Goal: Information Seeking & Learning: Learn about a topic

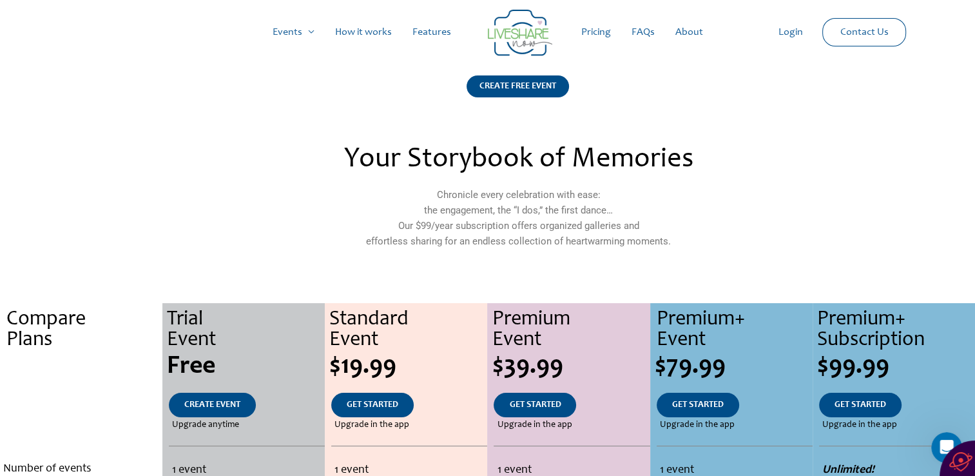
click at [365, 34] on link "How it works" at bounding box center [363, 32] width 77 height 41
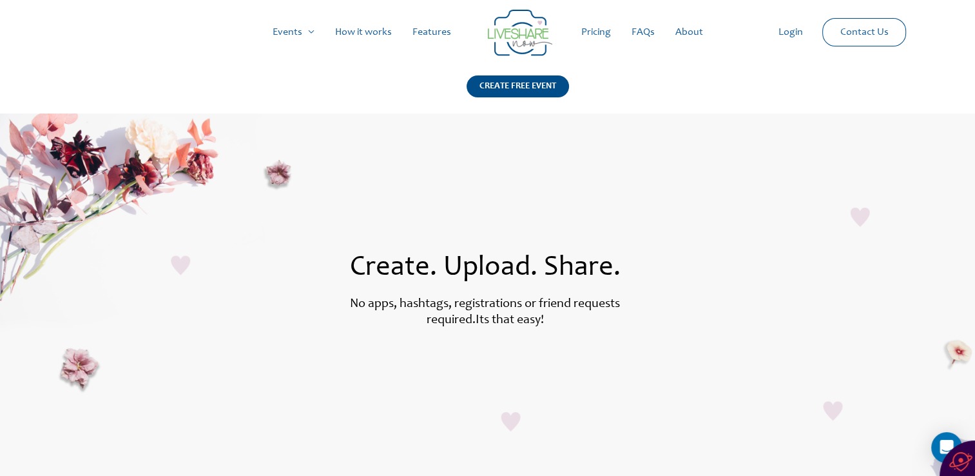
click at [429, 40] on link "Features" at bounding box center [431, 32] width 59 height 41
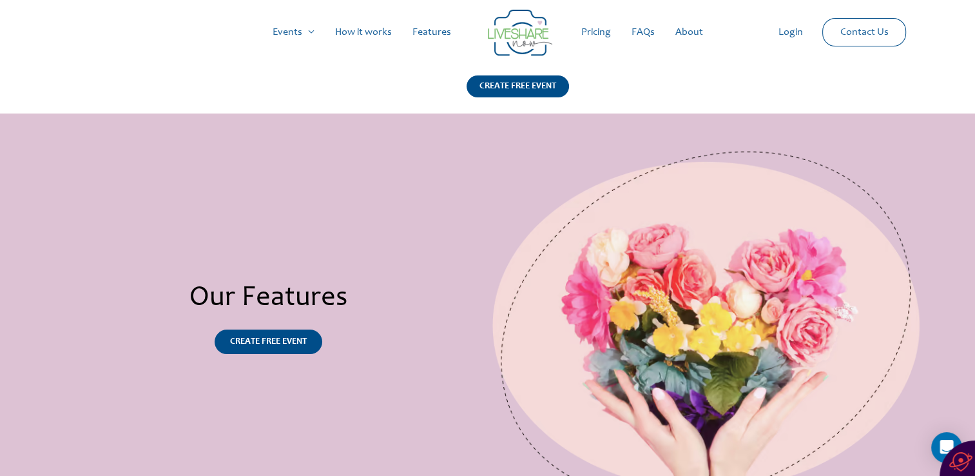
click at [644, 32] on link "FAQs" at bounding box center [643, 32] width 44 height 41
click at [642, 31] on link "FAQs" at bounding box center [643, 32] width 44 height 41
click at [365, 34] on link "How it works" at bounding box center [363, 32] width 77 height 41
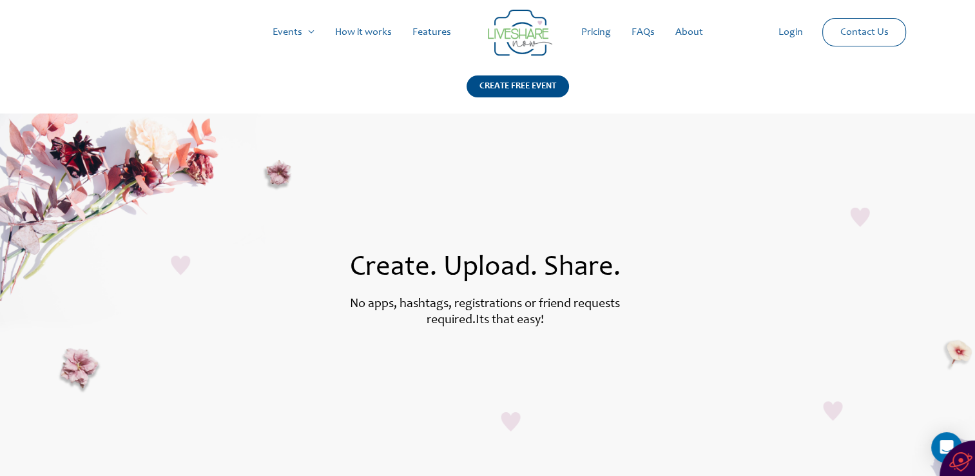
click at [644, 37] on link "FAQs" at bounding box center [643, 32] width 44 height 41
click at [692, 30] on link "About" at bounding box center [689, 32] width 48 height 41
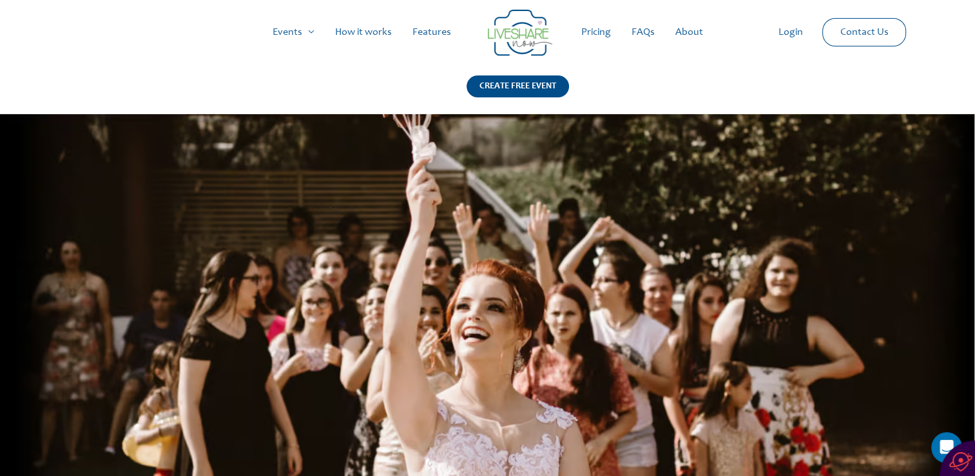
click at [603, 32] on link "Pricing" at bounding box center [596, 32] width 50 height 41
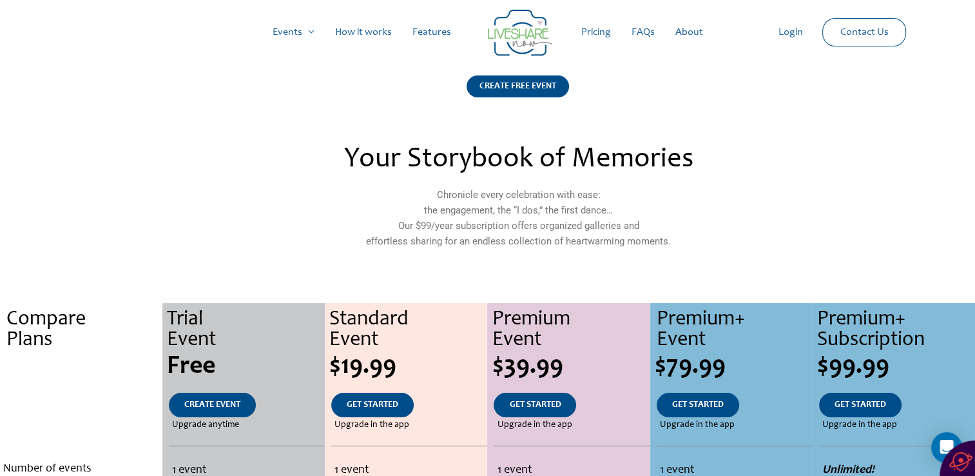
click at [644, 33] on link "FAQs" at bounding box center [643, 32] width 44 height 41
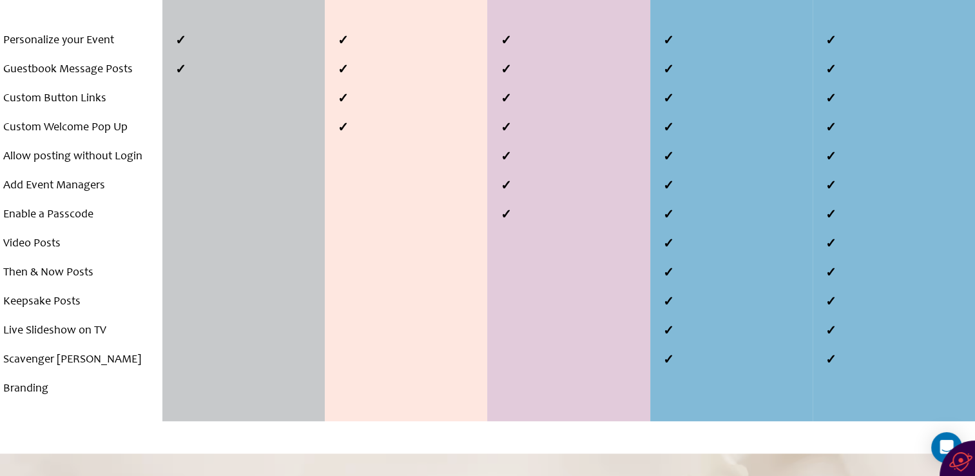
scroll to position [573, 0]
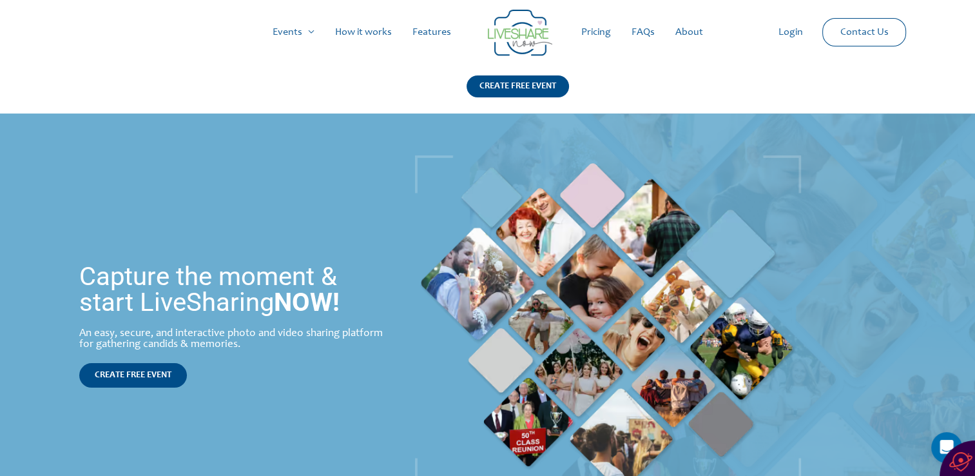
click at [789, 30] on link "Login" at bounding box center [790, 32] width 45 height 41
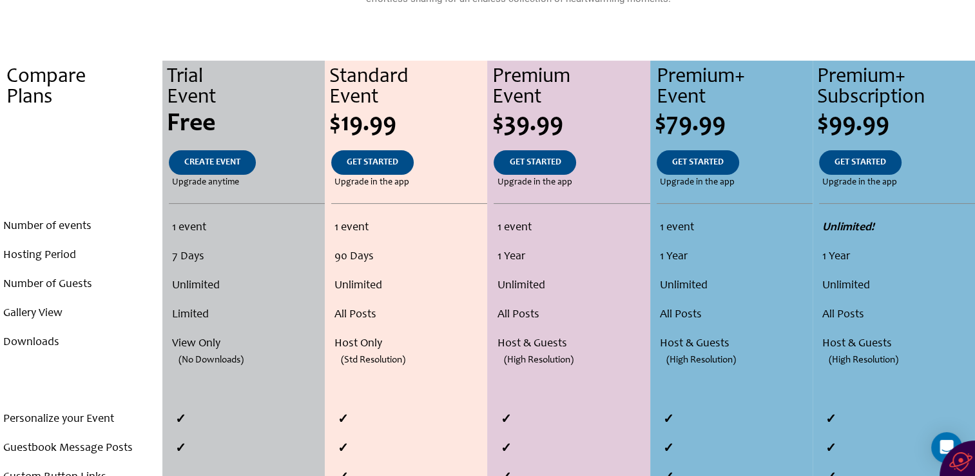
scroll to position [245, 0]
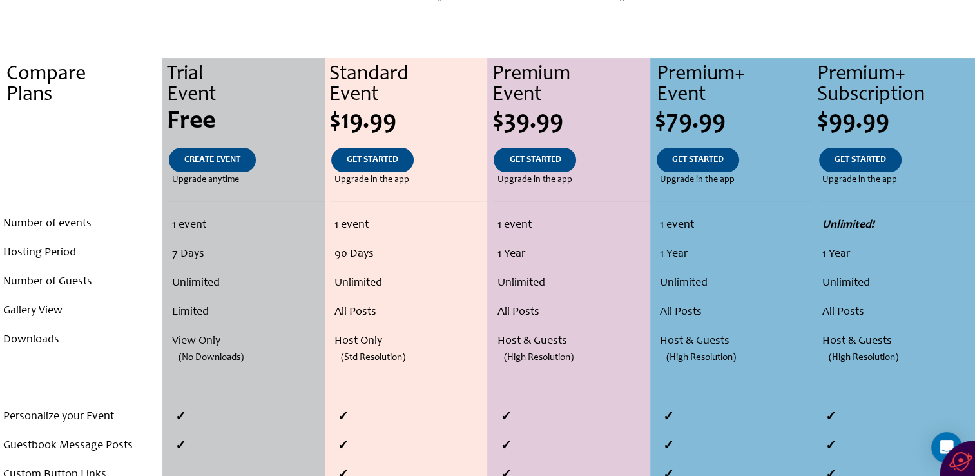
click at [427, 271] on li "Unlimited" at bounding box center [409, 283] width 150 height 29
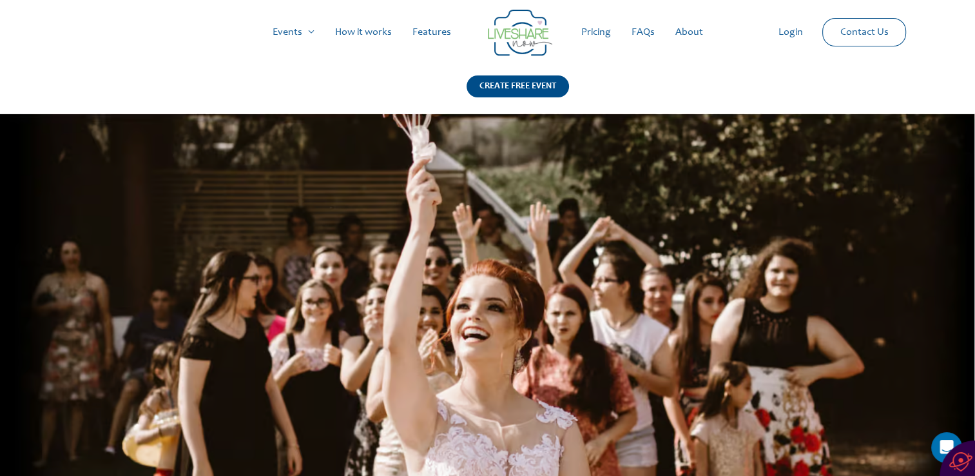
click at [525, 39] on img at bounding box center [520, 33] width 64 height 46
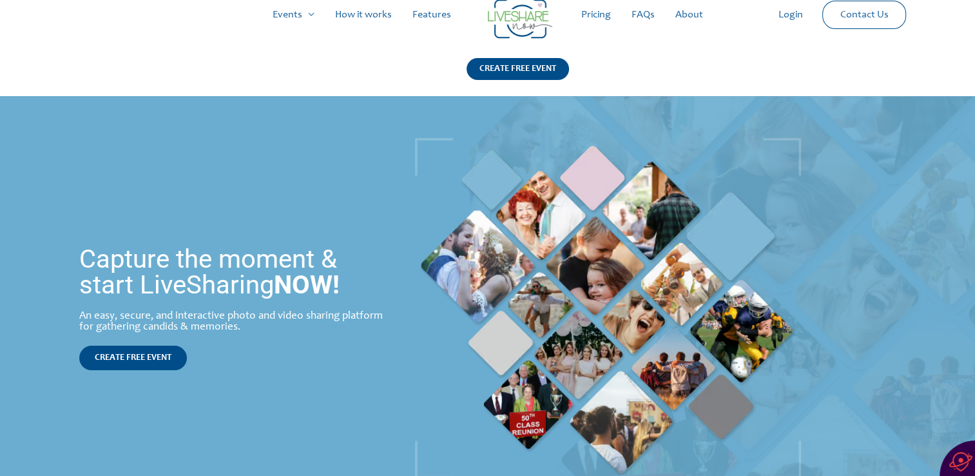
scroll to position [17, 0]
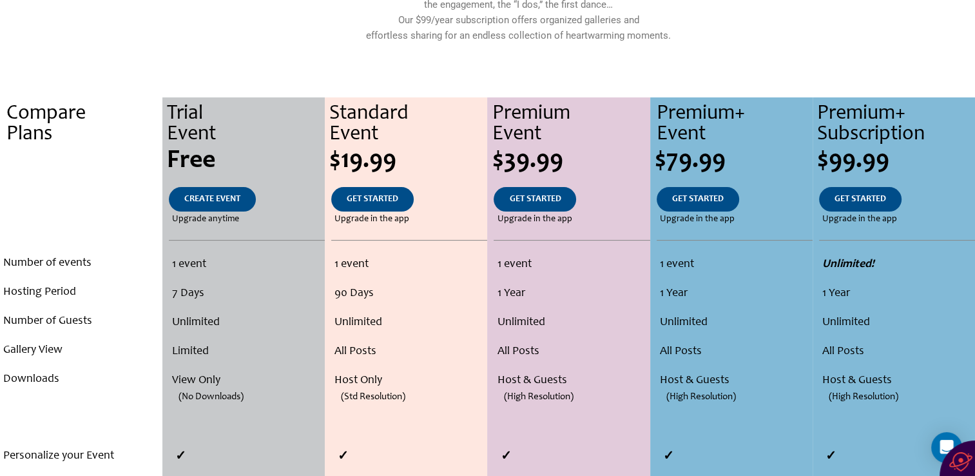
scroll to position [204, 0]
